Goal: Task Accomplishment & Management: Use online tool/utility

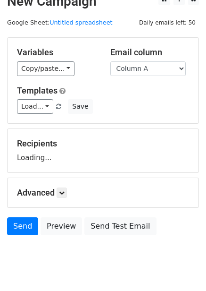
scroll to position [38, 0]
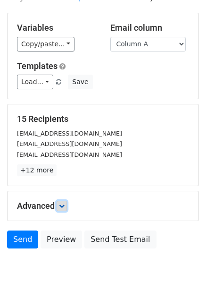
click at [65, 207] on icon at bounding box center [62, 206] width 6 height 6
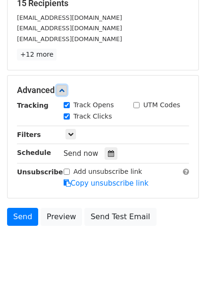
scroll to position [155, 0]
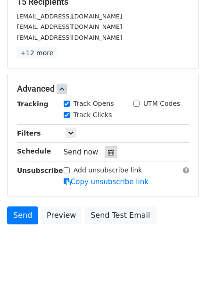
click at [106, 158] on div at bounding box center [111, 152] width 13 height 12
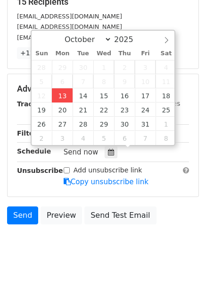
type input "2025-10-13 15:22"
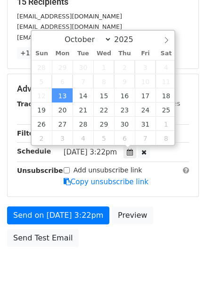
type input "03"
type input "22"
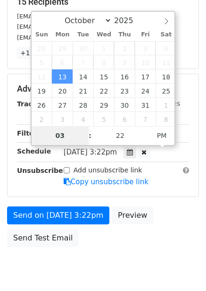
type input "4"
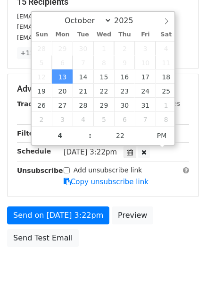
type input "2025-10-13 16:22"
click at [112, 253] on body "New Campaign Daily emails left: 50 Google Sheet: Untitled spreadsheet Variables…" at bounding box center [103, 71] width 206 height 438
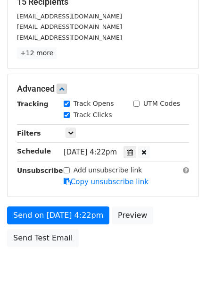
scroll to position [154, 0]
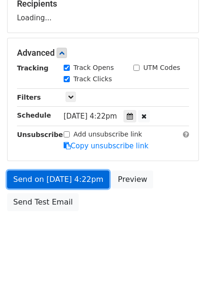
click at [84, 186] on link "Send on Oct 13 at 4:22pm" at bounding box center [58, 180] width 103 height 18
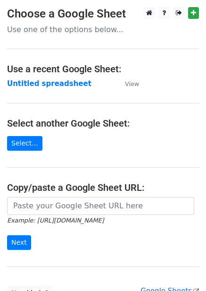
drag, startPoint x: 0, startPoint y: 0, endPoint x: 46, endPoint y: 95, distance: 106.1
click at [48, 79] on strong "Untitled spreadsheet" at bounding box center [49, 83] width 85 height 9
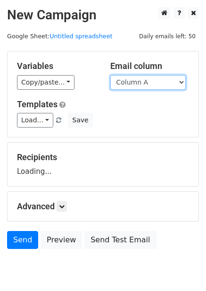
drag, startPoint x: 149, startPoint y: 79, endPoint x: 149, endPoint y: 87, distance: 7.6
click at [149, 79] on select "Column A Column B Column C Column D Column E Column F" at bounding box center [149, 82] width 76 height 15
click at [146, 121] on div "Load... No templates saved Save" at bounding box center [103, 120] width 187 height 15
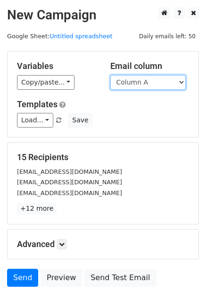
click at [154, 78] on select "Column A Column B Column C Column D Column E Column F" at bounding box center [149, 82] width 76 height 15
select select "Column B"
click at [111, 75] on select "Column A Column B Column C Column D Column E Column F" at bounding box center [149, 82] width 76 height 15
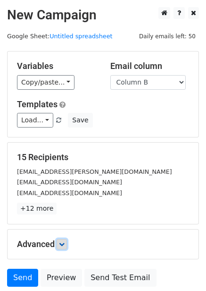
click at [63, 245] on icon at bounding box center [62, 244] width 6 height 6
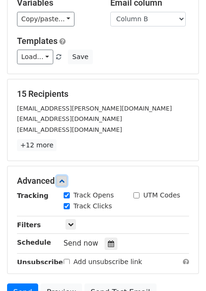
scroll to position [142, 0]
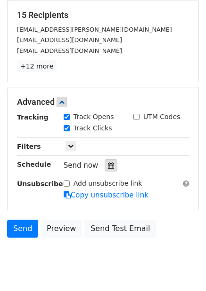
click at [105, 171] on div at bounding box center [111, 165] width 13 height 12
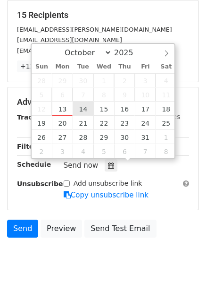
type input "2025-10-14 12:00"
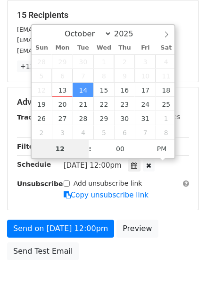
type input "5"
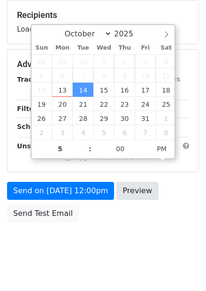
type input "2025-10-14 17:00"
drag, startPoint x: 132, startPoint y: 193, endPoint x: 141, endPoint y: 225, distance: 33.0
click at [141, 210] on div "Send on Oct 14 at 12:00pm Preview Send Test Email" at bounding box center [103, 204] width 206 height 45
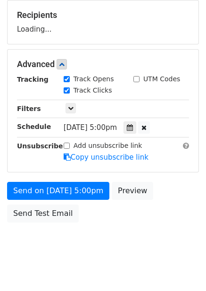
click at [84, 179] on form "Variables Copy/paste... {{Column A}} {{Column B}} {{Column C}} {{Column D}} {{C…" at bounding box center [103, 68] width 192 height 318
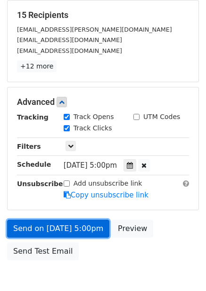
click at [85, 232] on link "Send on Oct 14 at 5:00pm" at bounding box center [58, 229] width 103 height 18
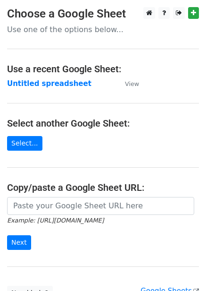
click at [52, 85] on strong "Untitled spreadsheet" at bounding box center [49, 83] width 85 height 9
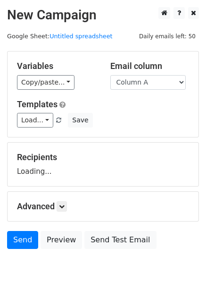
drag, startPoint x: 129, startPoint y: 82, endPoint x: 131, endPoint y: 88, distance: 6.1
click at [129, 82] on select "Column A Column B Column C Column D Column E Column F" at bounding box center [149, 82] width 76 height 15
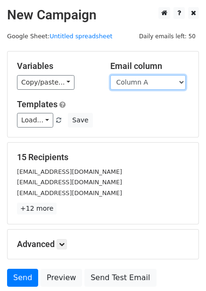
click at [134, 86] on select "Column A Column B Column C Column D Column E Column F" at bounding box center [149, 82] width 76 height 15
select select "Column C"
click at [111, 75] on select "Column A Column B Column C Column D Column E Column F" at bounding box center [149, 82] width 76 height 15
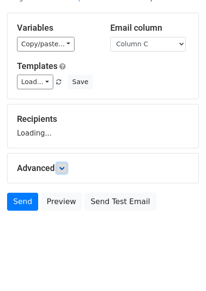
click at [65, 171] on icon at bounding box center [62, 168] width 6 height 6
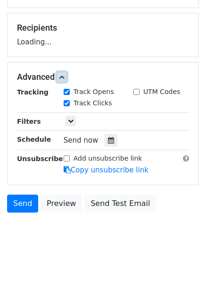
scroll to position [131, 0]
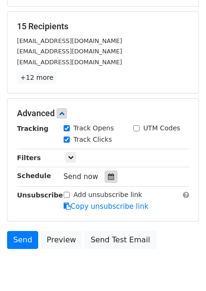
click at [108, 176] on icon at bounding box center [111, 176] width 6 height 7
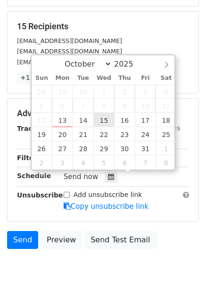
type input "2025-10-15 12:00"
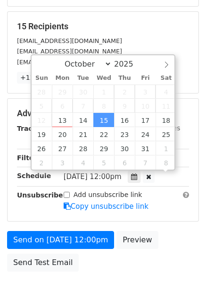
scroll to position [0, 0]
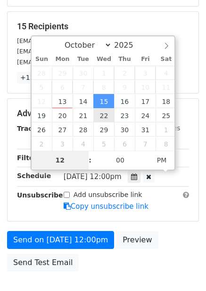
type input "6"
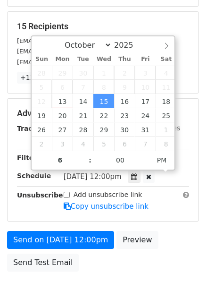
type input "2025-10-15 18:00"
click at [187, 218] on div "Advanced Tracking Track Opens UTM Codes Track Clicks Filters Only include sprea…" at bounding box center [103, 160] width 191 height 122
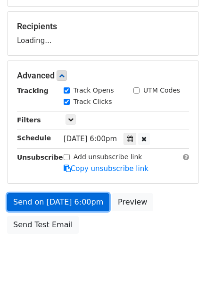
drag, startPoint x: 83, startPoint y: 201, endPoint x: 87, endPoint y: 206, distance: 6.7
click at [84, 201] on link "Send on Oct 15 at 6:00pm" at bounding box center [58, 202] width 103 height 18
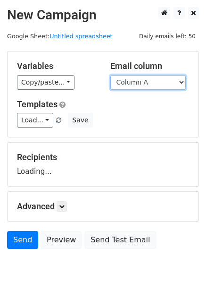
click at [133, 85] on select "Column A Column B Column C Column D Column E Column F" at bounding box center [149, 82] width 76 height 15
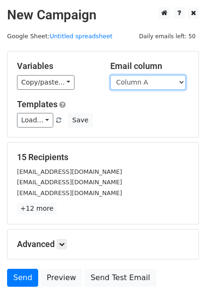
drag, startPoint x: 139, startPoint y: 78, endPoint x: 141, endPoint y: 88, distance: 9.7
click at [139, 78] on select "Column A Column B Column C Column D Column E Column F" at bounding box center [149, 82] width 76 height 15
select select "Column D"
click at [111, 75] on select "Column A Column B Column C Column D Column E Column F" at bounding box center [149, 82] width 76 height 15
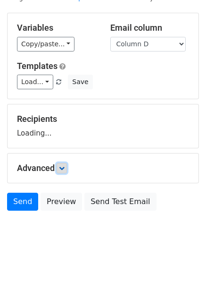
click at [64, 172] on link at bounding box center [62, 168] width 10 height 10
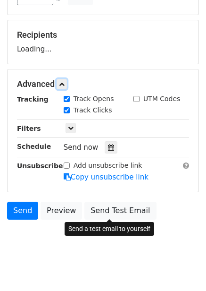
scroll to position [129, 0]
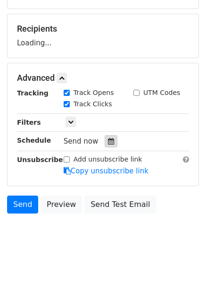
click at [104, 145] on div "Tracking Track Opens UTM Codes Track Clicks Filters Only include spreadsheet ro…" at bounding box center [103, 132] width 172 height 88
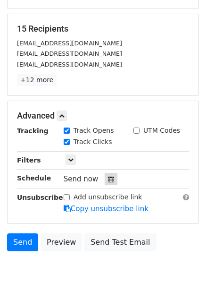
click at [110, 179] on icon at bounding box center [111, 179] width 6 height 7
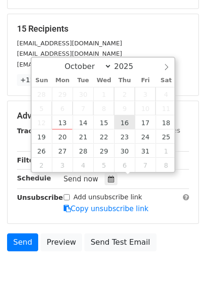
type input "2025-10-16 12:00"
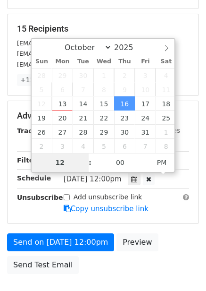
type input "7"
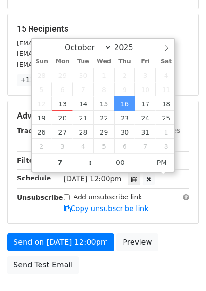
type input "2025-10-16 19:00"
click at [150, 233] on div "Send on Oct 16 at 12:00pm Preview Send Test Email" at bounding box center [103, 255] width 206 height 45
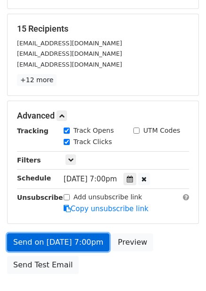
click at [77, 245] on link "Send on Oct 16 at 7:00pm" at bounding box center [58, 242] width 103 height 18
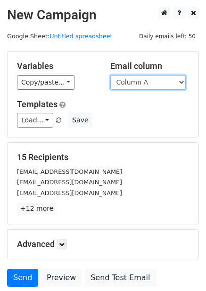
click at [151, 82] on select "Column A Column B Column C Column D Column E Column F" at bounding box center [149, 82] width 76 height 15
click at [141, 85] on select "Column A Column B Column C Column D Column E Column F" at bounding box center [149, 82] width 76 height 15
select select "Column E"
click at [111, 75] on select "Column A Column B Column C Column D Column E Column F" at bounding box center [149, 82] width 76 height 15
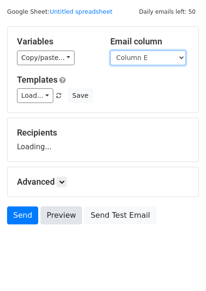
scroll to position [38, 0]
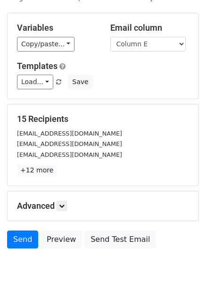
click at [67, 213] on div "Advanced Tracking Track Opens UTM Codes Track Clicks Filters Only include sprea…" at bounding box center [103, 205] width 191 height 29
click at [67, 210] on link at bounding box center [62, 206] width 10 height 10
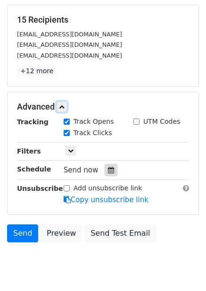
scroll to position [144, 0]
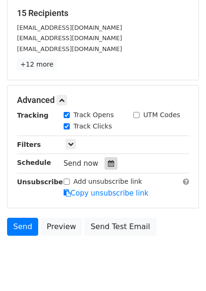
drag, startPoint x: 103, startPoint y: 160, endPoint x: 106, endPoint y: 165, distance: 6.3
click at [105, 161] on div at bounding box center [111, 163] width 13 height 12
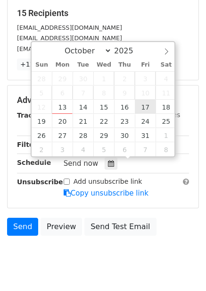
type input "2025-10-17 12:00"
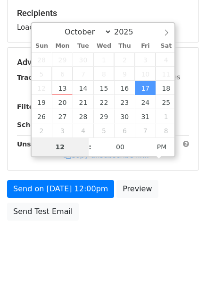
type input "8"
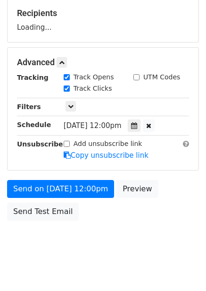
type input "2025-10-17 20:00"
click at [153, 197] on div "Send on Oct 17 at 12:00pm Preview Send Test Email" at bounding box center [103, 202] width 206 height 45
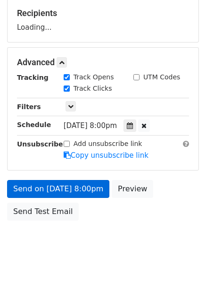
click at [74, 225] on body "New Campaign Daily emails left: 50 Google Sheet: Untitled spreadsheet Variables…" at bounding box center [103, 63] width 206 height 400
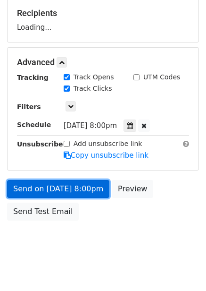
click at [85, 185] on link "Send on Oct 17 at 8:00pm" at bounding box center [58, 189] width 103 height 18
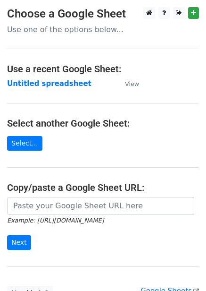
click at [42, 79] on strong "Untitled spreadsheet" at bounding box center [49, 83] width 85 height 9
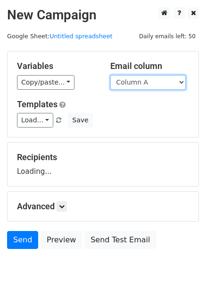
drag, startPoint x: 137, startPoint y: 81, endPoint x: 138, endPoint y: 87, distance: 5.7
click at [137, 81] on select "Column A Column B Column C Column D Column E Column F" at bounding box center [149, 82] width 76 height 15
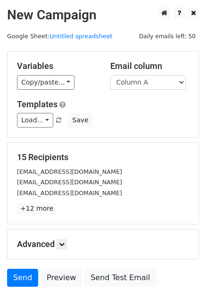
click at [137, 153] on h5 "15 Recipients" at bounding box center [103, 157] width 172 height 10
drag, startPoint x: 133, startPoint y: 80, endPoint x: 134, endPoint y: 86, distance: 5.3
click at [133, 80] on select "Column A Column B Column C Column D Column E Column F" at bounding box center [149, 82] width 76 height 15
select select "Column F"
click at [111, 75] on select "Column A Column B Column C Column D Column E Column F" at bounding box center [149, 82] width 76 height 15
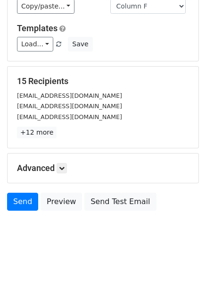
click at [65, 161] on div "Advanced Tracking Track Opens UTM Codes Track Clicks Filters Only include sprea…" at bounding box center [103, 168] width 191 height 29
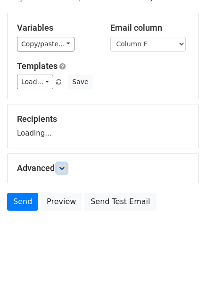
click at [65, 170] on icon at bounding box center [62, 168] width 6 height 6
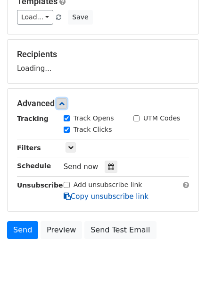
scroll to position [108, 0]
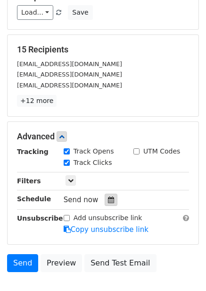
click at [108, 200] on icon at bounding box center [111, 200] width 6 height 7
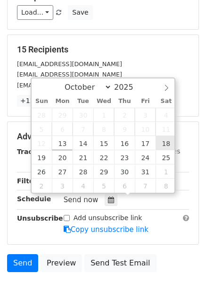
type input "[DATE] 12:00"
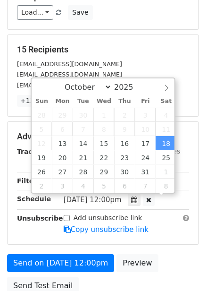
scroll to position [0, 0]
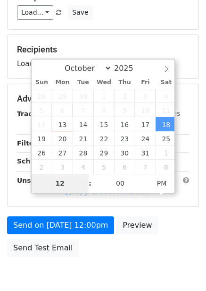
type input "9"
type input "[DATE] 21:00"
click at [178, 229] on div "Send on [DATE] 12:00pm Preview Send Test Email" at bounding box center [103, 238] width 206 height 45
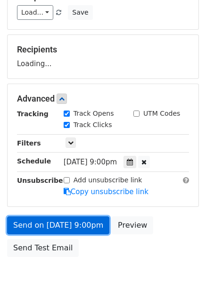
click at [73, 227] on link "Send on [DATE] 9:00pm" at bounding box center [58, 225] width 103 height 18
